Goal: Task Accomplishment & Management: Use online tool/utility

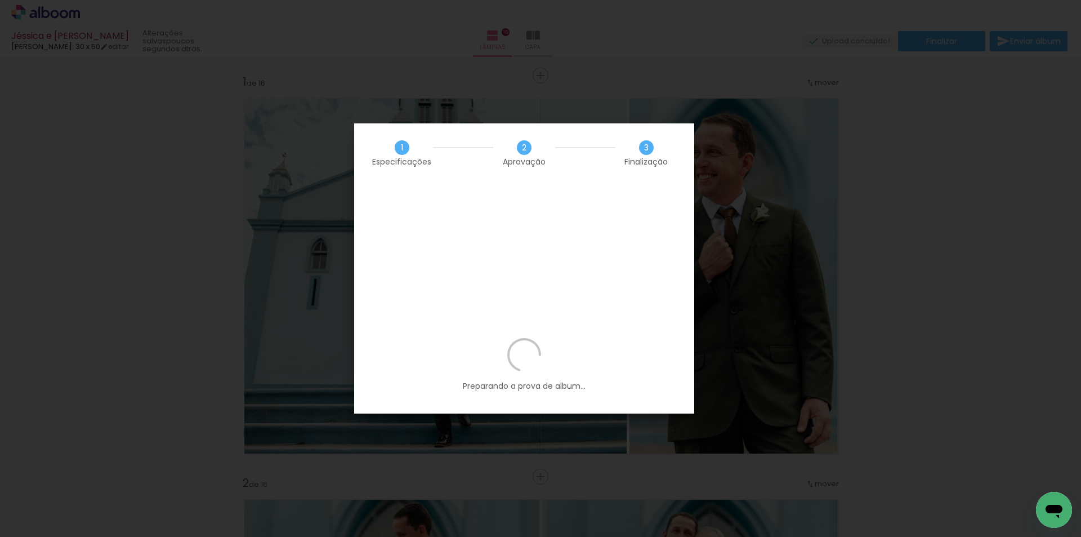
scroll to position [2027, 0]
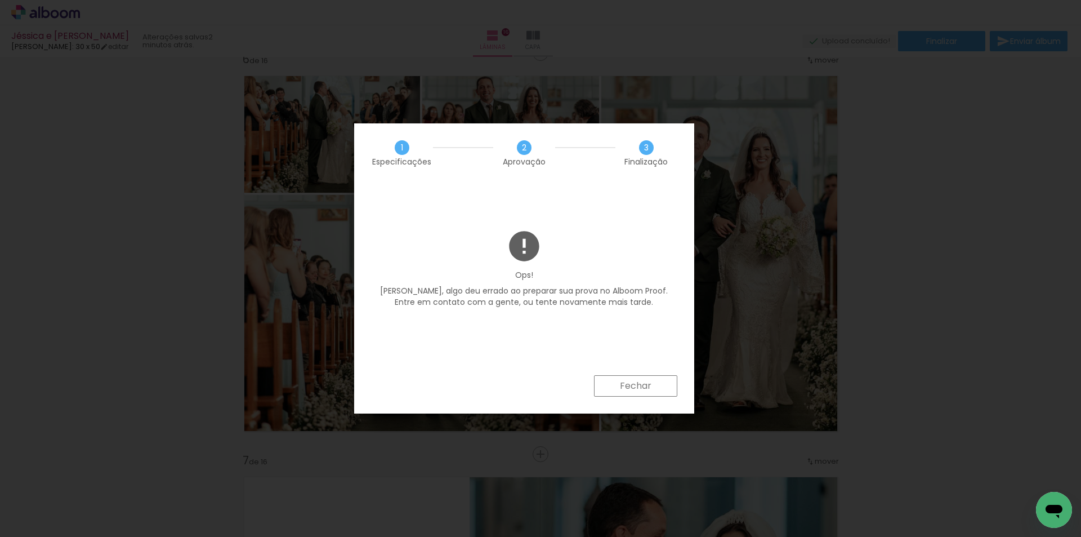
click at [0, 0] on slot "Fechar" at bounding box center [0, 0] width 0 height 0
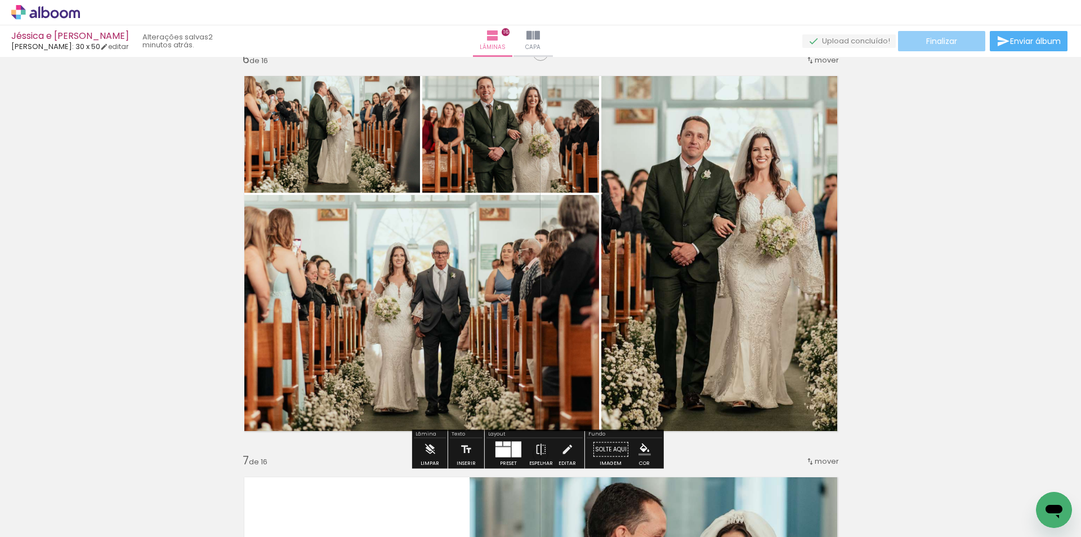
click at [946, 41] on span "Finalizar" at bounding box center [941, 41] width 31 height 8
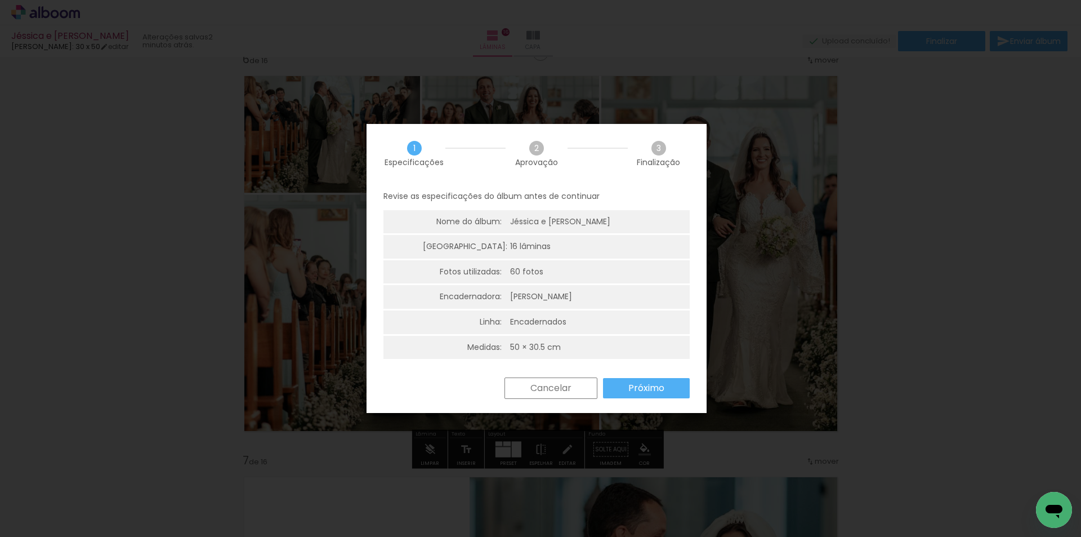
click at [0, 0] on slot "Próximo" at bounding box center [0, 0] width 0 height 0
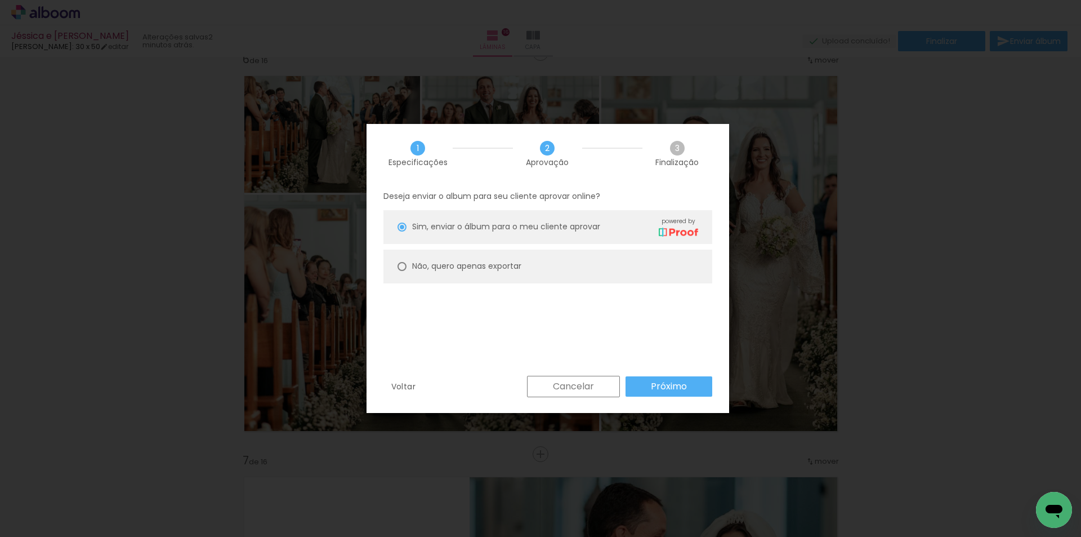
click at [650, 381] on paper-button "Próximo" at bounding box center [669, 386] width 87 height 20
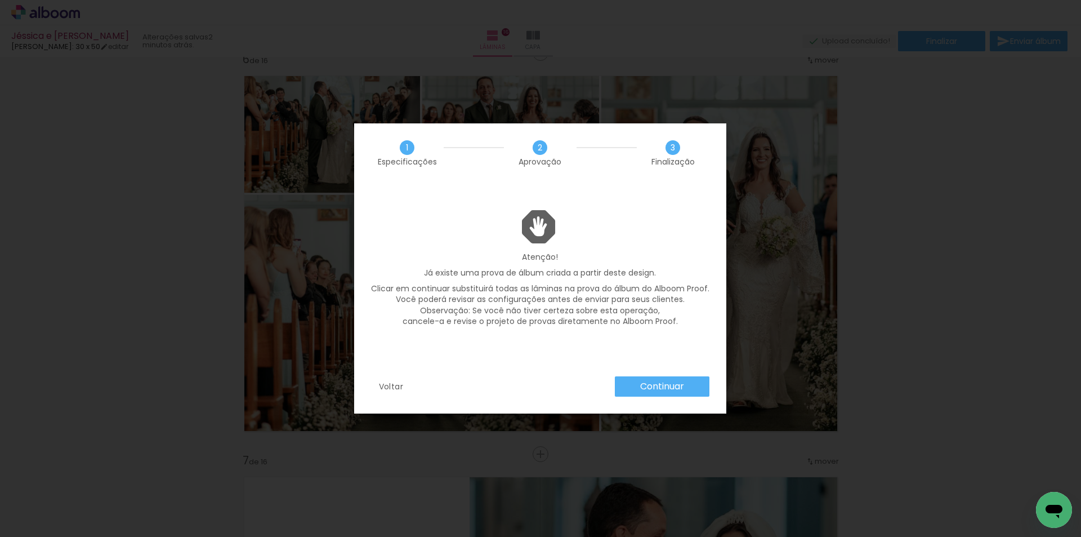
click at [0, 0] on slot "Continuar" at bounding box center [0, 0] width 0 height 0
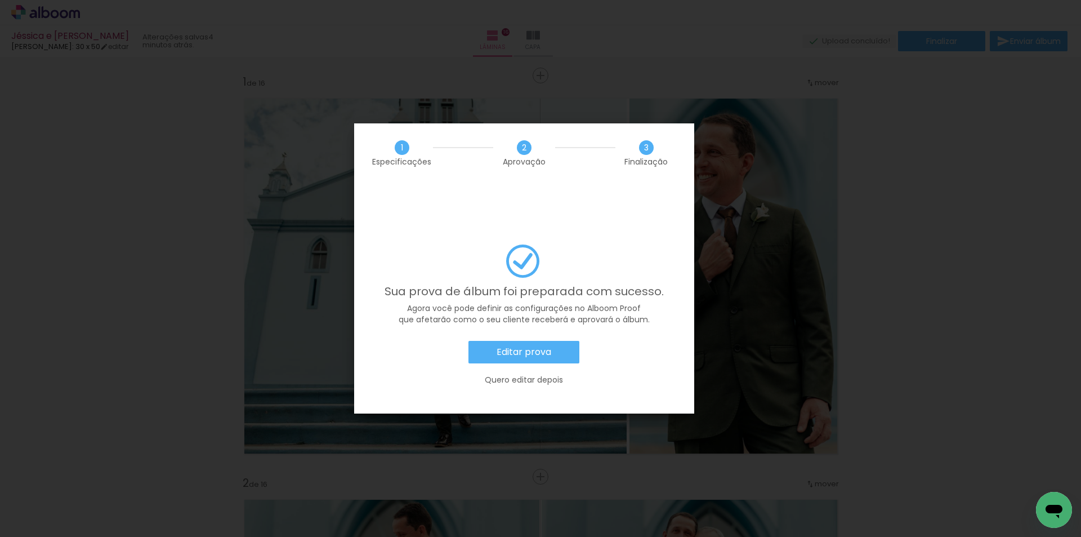
scroll to position [2027, 0]
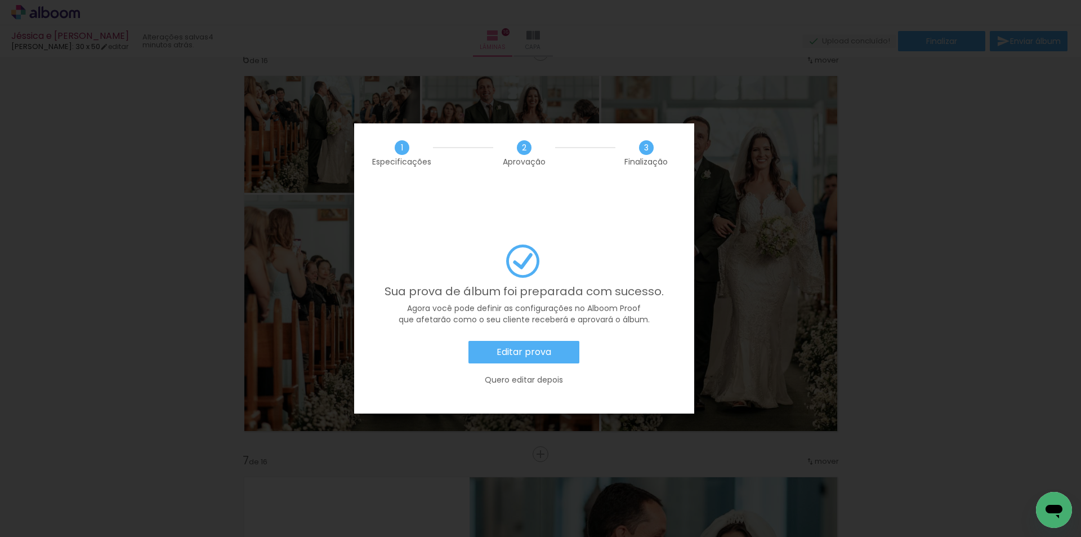
click at [0, 0] on slot "Editar prova" at bounding box center [0, 0] width 0 height 0
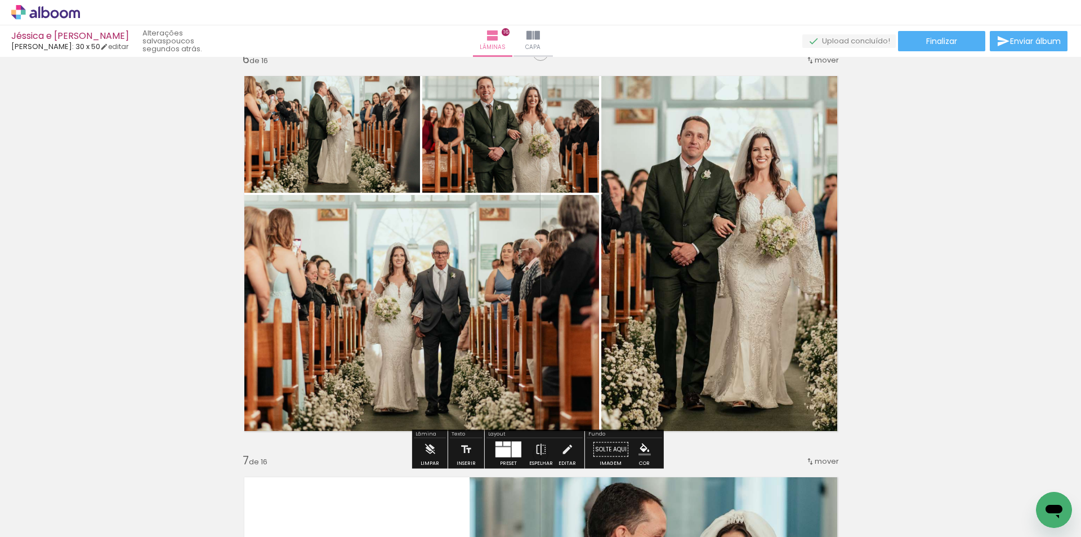
click at [47, 10] on icon at bounding box center [45, 12] width 69 height 15
